Goal: Information Seeking & Learning: Find specific fact

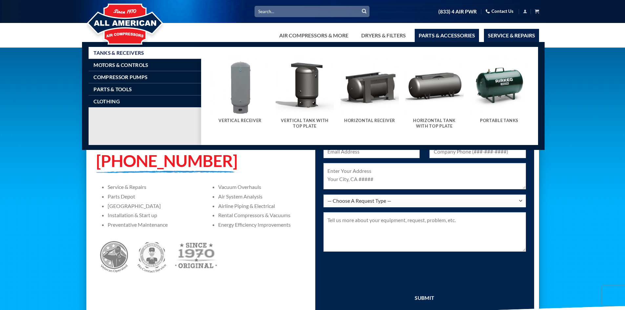
click at [435, 37] on link "Parts & Accessories" at bounding box center [447, 35] width 64 height 13
click at [430, 34] on link "Parts & Accessories" at bounding box center [447, 35] width 64 height 13
click at [123, 74] on span "Compressor Pumps" at bounding box center [121, 76] width 54 height 5
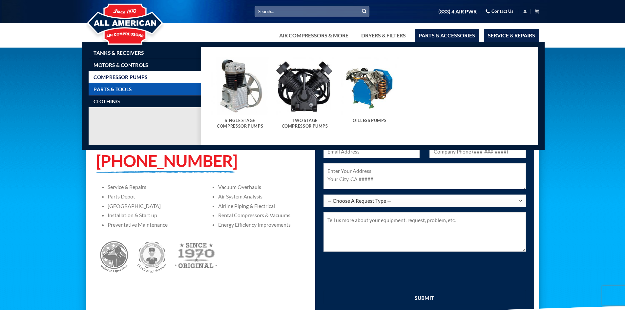
click at [113, 90] on span "Parts & Tools" at bounding box center [113, 89] width 38 height 5
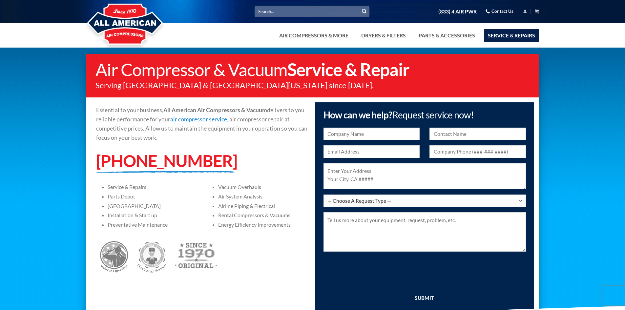
click at [304, 15] on input "Search for:" at bounding box center [312, 11] width 115 height 11
type input "k"
click at [359, 7] on button "Submit" at bounding box center [364, 12] width 10 height 10
type input "5517020023"
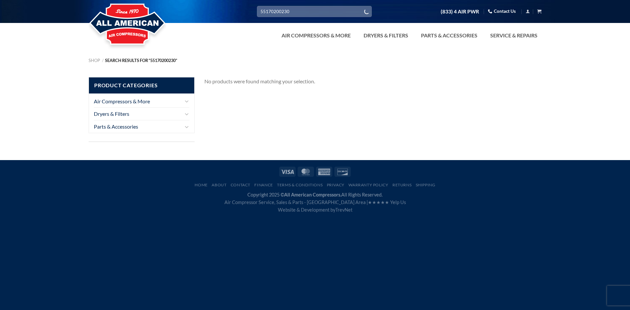
drag, startPoint x: 292, startPoint y: 10, endPoint x: 231, endPoint y: 7, distance: 60.8
click at [231, 7] on div "Search for: 55170200230 (833) 4 AIR PWR Contact Us Cart No products in the cart…" at bounding box center [315, 11] width 463 height 11
type input "KAISHAN"
click at [362, 7] on button "Submit" at bounding box center [367, 12] width 10 height 10
click at [366, 10] on icon "Submit" at bounding box center [366, 12] width 5 height 6
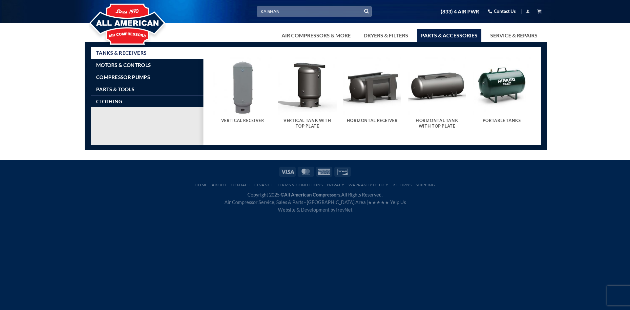
click at [441, 34] on link "Parts & Accessories" at bounding box center [449, 35] width 64 height 13
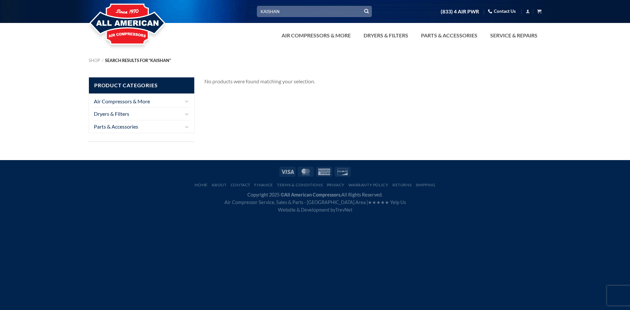
click at [71, 31] on div at bounding box center [315, 24] width 630 height 48
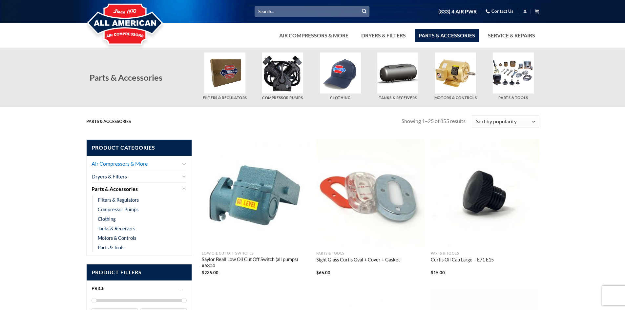
click at [123, 165] on link "Air Compressors & More" at bounding box center [136, 163] width 89 height 12
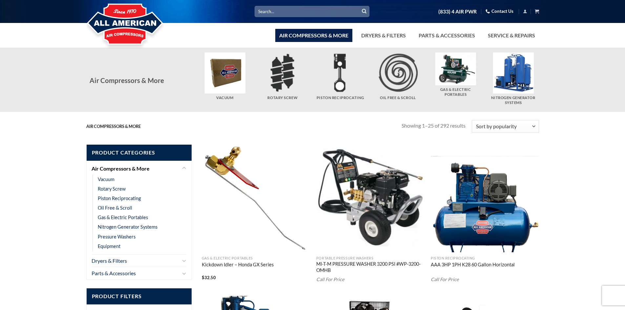
click at [313, 12] on input "Search for:" at bounding box center [312, 11] width 115 height 11
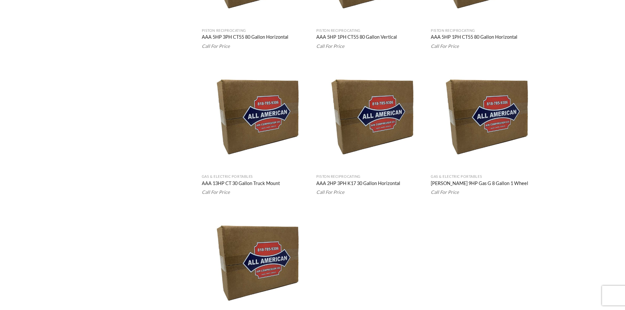
scroll to position [1243, 0]
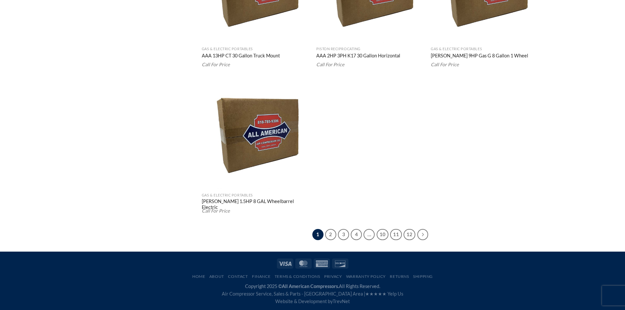
type input "No products found."
